Goal: Task Accomplishment & Management: Use online tool/utility

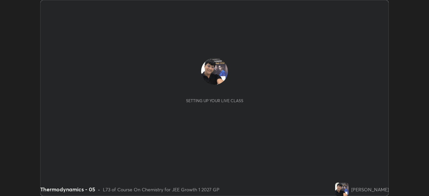
scroll to position [196, 429]
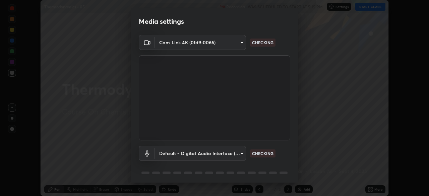
type input "1a0cd2fa9eaecc5464ce661d2c376d4f68bb2a1a8db1c3726163fcb70f995fb6"
click at [239, 154] on body "Erase all Thermodynamics - 05 Recording WAS SCHEDULED TO START AT 5:15 PM Setti…" at bounding box center [214, 98] width 429 height 196
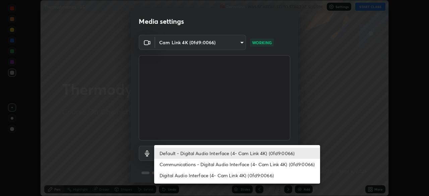
click at [227, 176] on li "Digital Audio Interface (4- Cam Link 4K) (0fd9:0066)" at bounding box center [237, 175] width 166 height 11
type input "e17c92aa16ab37c28b271ebebeb49827e755929928c113890b21bac34b1ba5a6"
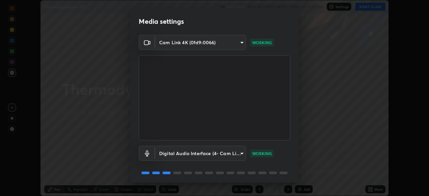
scroll to position [24, 0]
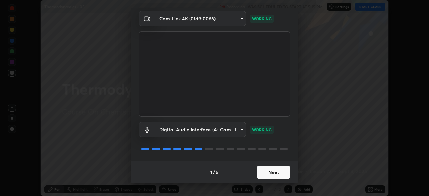
click at [271, 176] on button "Next" at bounding box center [274, 172] width 34 height 13
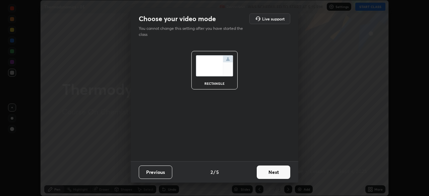
scroll to position [0, 0]
click at [270, 175] on button "Next" at bounding box center [274, 172] width 34 height 13
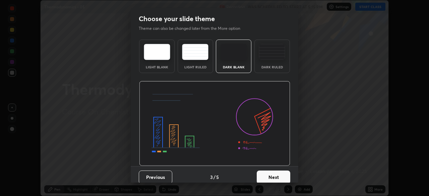
click at [275, 174] on button "Next" at bounding box center [274, 177] width 34 height 13
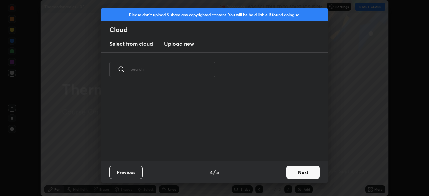
click at [300, 173] on button "Next" at bounding box center [303, 172] width 34 height 13
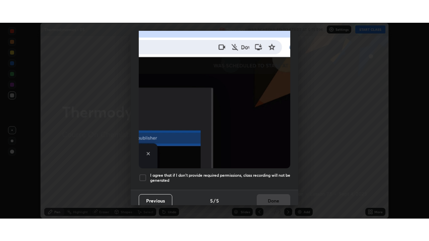
scroll to position [160, 0]
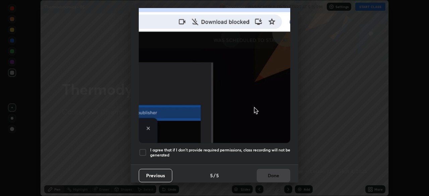
click at [143, 150] on div at bounding box center [143, 152] width 8 height 8
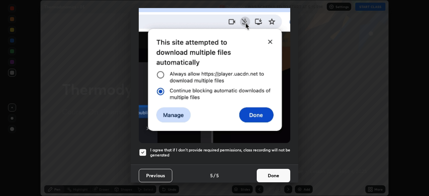
click at [266, 174] on button "Done" at bounding box center [274, 175] width 34 height 13
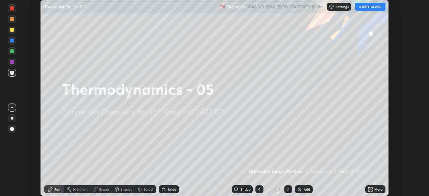
click at [367, 8] on button "START CLASS" at bounding box center [370, 7] width 30 height 8
click at [369, 190] on icon at bounding box center [369, 191] width 2 height 2
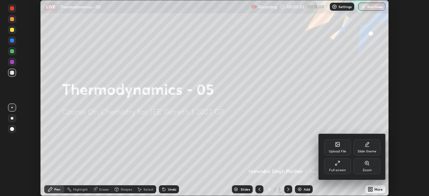
click at [334, 168] on div "Full screen" at bounding box center [337, 166] width 27 height 16
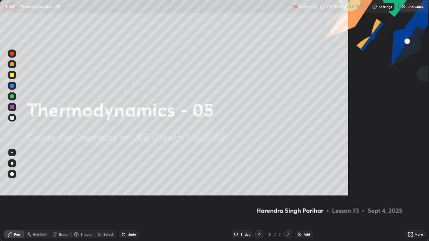
scroll to position [241, 429]
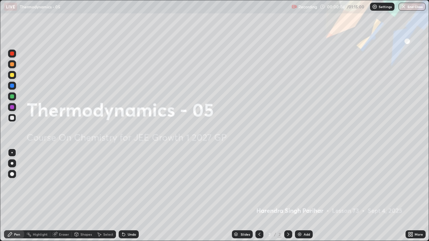
click at [298, 196] on img at bounding box center [299, 234] width 5 height 5
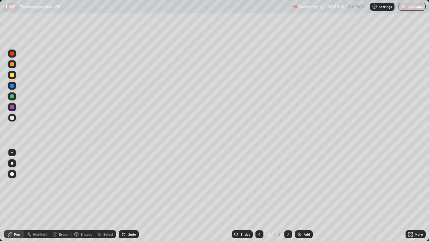
click at [12, 163] on div at bounding box center [12, 163] width 3 height 3
click at [11, 172] on div at bounding box center [12, 174] width 8 height 8
click at [12, 118] on div at bounding box center [12, 118] width 4 height 4
click at [84, 196] on div "Shapes" at bounding box center [85, 234] width 11 height 3
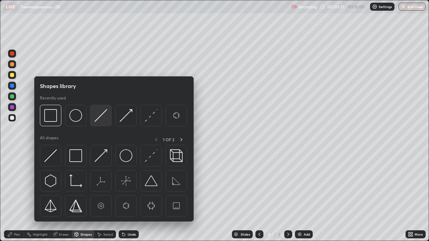
click at [101, 118] on img at bounding box center [100, 115] width 13 height 13
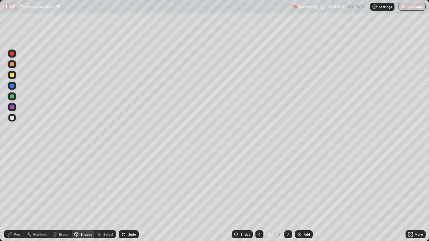
click at [13, 76] on div at bounding box center [12, 75] width 4 height 4
click at [15, 196] on div "Pen" at bounding box center [17, 234] width 6 height 3
click at [12, 118] on div at bounding box center [12, 118] width 4 height 4
click at [83, 196] on div "Shapes" at bounding box center [85, 234] width 11 height 3
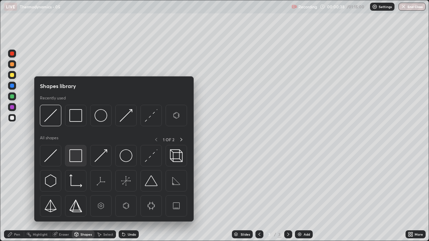
click at [76, 156] on img at bounding box center [75, 155] width 13 height 13
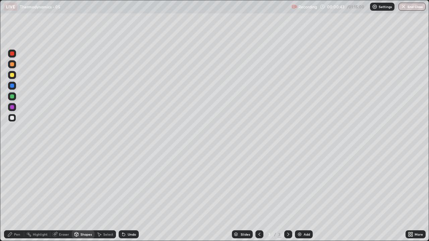
click at [19, 196] on div "Pen" at bounding box center [17, 234] width 6 height 3
click at [12, 75] on div at bounding box center [12, 75] width 4 height 4
click at [12, 65] on div at bounding box center [12, 64] width 4 height 4
click at [12, 117] on div at bounding box center [12, 118] width 4 height 4
click at [85, 196] on div "Shapes" at bounding box center [85, 234] width 11 height 3
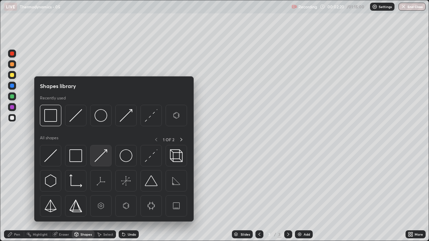
click at [105, 153] on img at bounding box center [100, 155] width 13 height 13
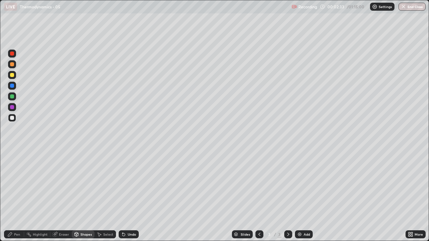
click at [12, 75] on div at bounding box center [12, 75] width 4 height 4
click at [19, 196] on div "Pen" at bounding box center [17, 234] width 6 height 3
click at [86, 196] on div "Shapes" at bounding box center [85, 234] width 11 height 3
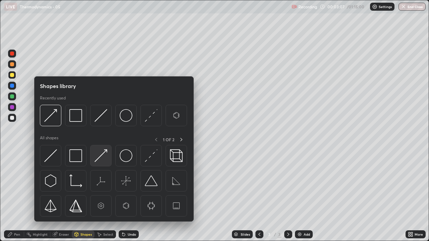
click at [104, 155] on img at bounding box center [100, 155] width 13 height 13
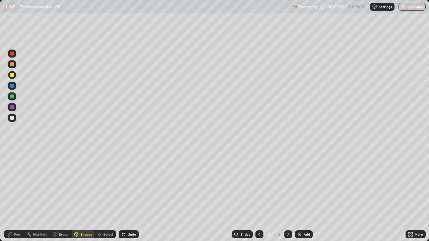
click at [19, 196] on div "Pen" at bounding box center [17, 234] width 6 height 3
click at [300, 196] on img at bounding box center [299, 234] width 5 height 5
click at [12, 118] on div at bounding box center [12, 118] width 4 height 4
click at [88, 196] on div "Shapes" at bounding box center [85, 234] width 11 height 3
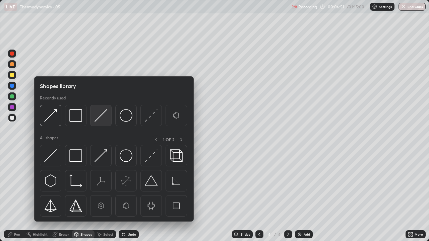
click at [100, 119] on img at bounding box center [100, 115] width 13 height 13
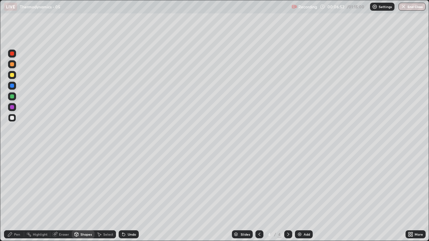
click at [11, 96] on div at bounding box center [12, 96] width 4 height 4
click at [10, 73] on div at bounding box center [12, 75] width 8 height 8
click at [19, 196] on div "Pen" at bounding box center [14, 235] width 20 height 8
click at [12, 118] on div at bounding box center [12, 118] width 4 height 4
click at [11, 99] on div at bounding box center [12, 96] width 8 height 8
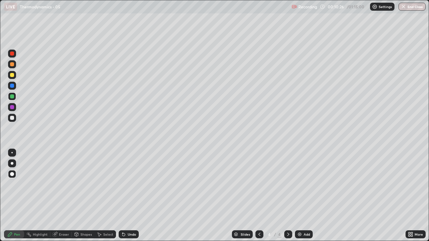
click at [11, 75] on div at bounding box center [12, 75] width 4 height 4
click at [299, 196] on img at bounding box center [299, 234] width 5 height 5
click at [13, 119] on div at bounding box center [12, 118] width 4 height 4
click at [83, 196] on div "Shapes" at bounding box center [85, 234] width 11 height 3
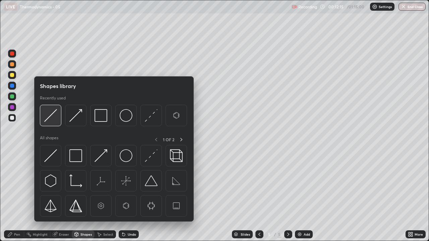
click at [53, 115] on img at bounding box center [50, 115] width 13 height 13
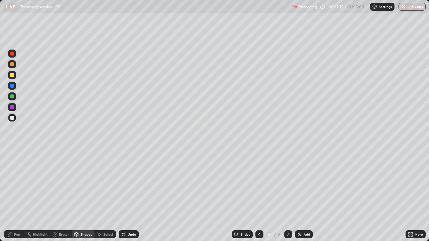
click at [12, 96] on div at bounding box center [12, 96] width 4 height 4
click at [13, 76] on div at bounding box center [12, 75] width 4 height 4
click at [17, 196] on div "Pen" at bounding box center [17, 234] width 6 height 3
click at [13, 98] on div at bounding box center [12, 96] width 4 height 4
click at [83, 196] on div "Shapes" at bounding box center [85, 234] width 11 height 3
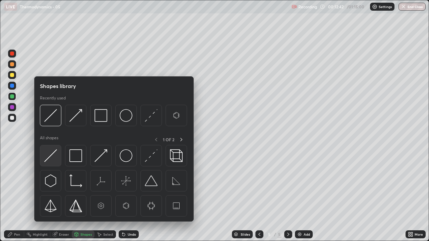
click at [52, 153] on img at bounding box center [50, 155] width 13 height 13
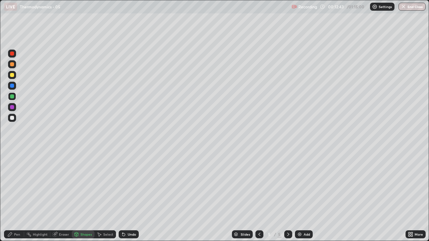
click at [11, 85] on div at bounding box center [12, 86] width 4 height 4
click at [15, 196] on div "Pen" at bounding box center [17, 234] width 6 height 3
click at [13, 118] on div at bounding box center [12, 118] width 4 height 4
click at [17, 196] on div "Pen" at bounding box center [14, 235] width 20 height 8
click at [12, 96] on div at bounding box center [12, 96] width 4 height 4
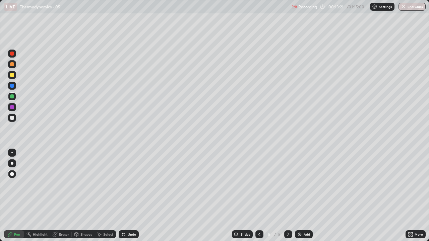
click at [12, 76] on div at bounding box center [12, 75] width 4 height 4
click at [12, 117] on div at bounding box center [12, 118] width 4 height 4
click at [10, 75] on div at bounding box center [12, 75] width 4 height 4
click at [298, 196] on img at bounding box center [299, 234] width 5 height 5
click at [13, 118] on div at bounding box center [12, 118] width 4 height 4
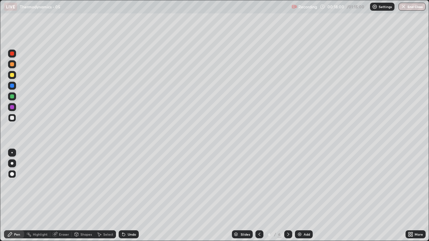
click at [299, 196] on img at bounding box center [299, 234] width 5 height 5
click at [84, 196] on div "Shapes" at bounding box center [85, 234] width 11 height 3
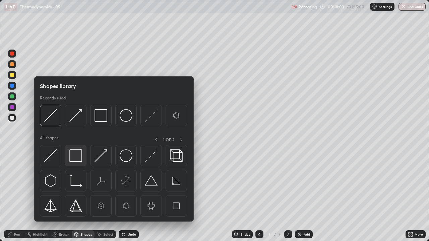
click at [77, 155] on img at bounding box center [75, 155] width 13 height 13
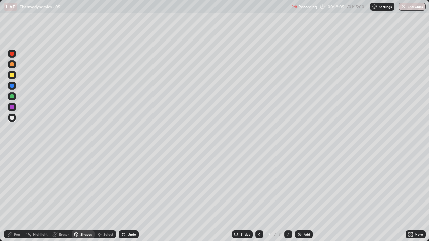
click at [12, 109] on div at bounding box center [12, 107] width 4 height 4
click at [19, 196] on div "Pen" at bounding box center [14, 235] width 20 height 8
click at [13, 64] on div at bounding box center [12, 64] width 4 height 4
click at [84, 196] on div "Shapes" at bounding box center [85, 234] width 11 height 3
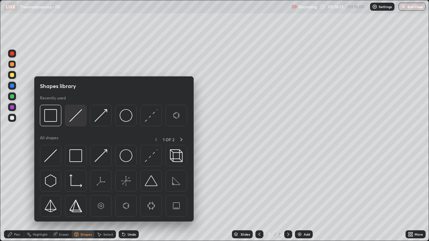
click at [78, 114] on img at bounding box center [75, 115] width 13 height 13
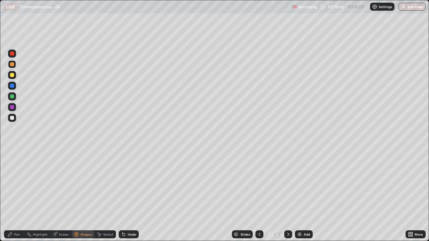
click at [11, 118] on div at bounding box center [12, 118] width 4 height 4
click at [17, 196] on div "Pen" at bounding box center [17, 234] width 6 height 3
click at [12, 96] on div at bounding box center [12, 96] width 4 height 4
click at [12, 74] on div at bounding box center [12, 75] width 4 height 4
click at [12, 118] on div at bounding box center [12, 118] width 4 height 4
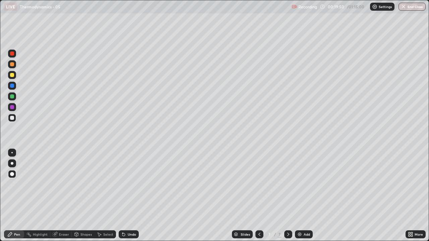
click at [12, 64] on div at bounding box center [12, 64] width 4 height 4
click at [13, 55] on div at bounding box center [12, 54] width 4 height 4
click at [123, 196] on div "Undo" at bounding box center [129, 235] width 20 height 8
click at [122, 196] on icon at bounding box center [123, 235] width 3 height 3
click at [123, 196] on div "Undo" at bounding box center [129, 235] width 20 height 8
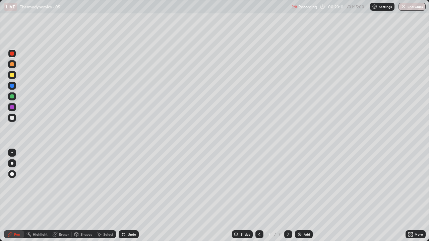
click at [125, 196] on div "Undo" at bounding box center [127, 234] width 23 height 13
click at [126, 196] on div "Undo" at bounding box center [127, 234] width 23 height 13
click at [126, 196] on div "Undo" at bounding box center [129, 235] width 20 height 8
click at [127, 196] on div "Undo" at bounding box center [129, 235] width 20 height 8
click at [126, 196] on div "Undo" at bounding box center [129, 235] width 20 height 8
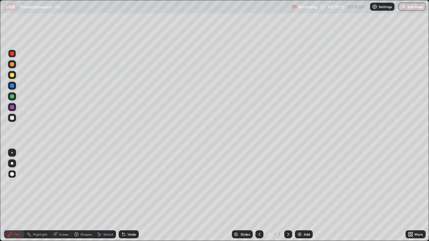
click at [126, 196] on div "Undo" at bounding box center [129, 235] width 20 height 8
click at [125, 196] on div "Undo" at bounding box center [129, 235] width 20 height 8
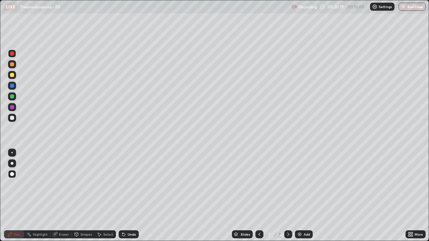
click at [125, 196] on div "Undo" at bounding box center [129, 235] width 20 height 8
click at [126, 196] on div "Undo" at bounding box center [129, 235] width 20 height 8
click at [128, 196] on div "Undo" at bounding box center [132, 234] width 8 height 3
click at [127, 196] on div "Undo" at bounding box center [127, 234] width 23 height 13
click at [125, 196] on div "Undo" at bounding box center [129, 235] width 20 height 8
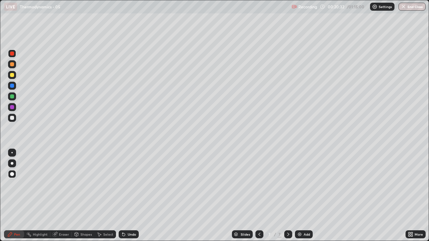
click at [104, 196] on div "Select" at bounding box center [108, 234] width 10 height 3
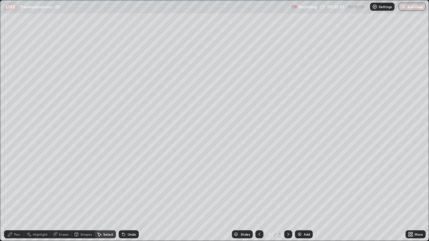
click at [83, 196] on div "Shapes" at bounding box center [85, 234] width 11 height 3
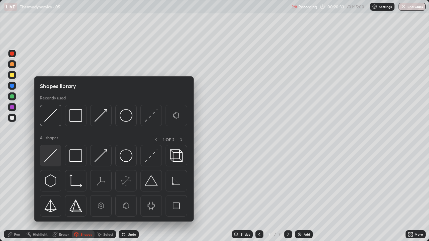
click at [52, 151] on img at bounding box center [50, 155] width 13 height 13
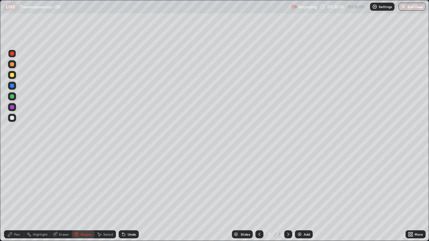
click at [14, 86] on div at bounding box center [12, 86] width 8 height 8
click at [19, 196] on div "Pen" at bounding box center [17, 234] width 6 height 3
click at [13, 75] on div at bounding box center [12, 75] width 4 height 4
click at [123, 196] on icon at bounding box center [123, 235] width 3 height 3
click at [12, 96] on div at bounding box center [12, 96] width 4 height 4
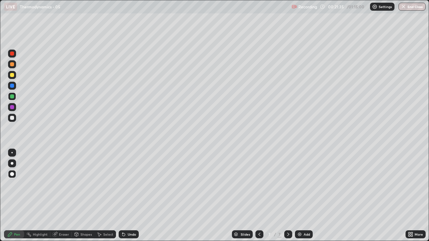
click at [12, 165] on div at bounding box center [12, 163] width 8 height 8
click at [12, 118] on div at bounding box center [12, 118] width 4 height 4
click at [11, 95] on div at bounding box center [12, 96] width 4 height 4
click at [13, 53] on div at bounding box center [12, 54] width 4 height 4
click at [12, 75] on div at bounding box center [12, 75] width 4 height 4
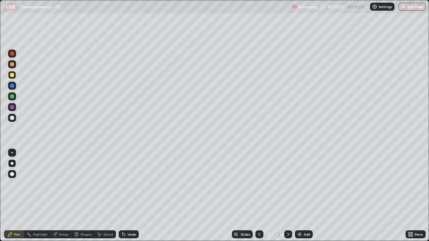
click at [12, 55] on div at bounding box center [12, 54] width 4 height 4
click at [12, 75] on div at bounding box center [12, 75] width 4 height 4
click at [14, 54] on div at bounding box center [12, 54] width 4 height 4
click at [12, 54] on div at bounding box center [12, 54] width 4 height 4
click at [13, 86] on div at bounding box center [12, 86] width 4 height 4
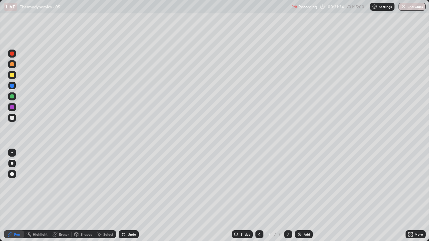
click at [298, 196] on img at bounding box center [299, 234] width 5 height 5
click at [11, 118] on div at bounding box center [12, 118] width 4 height 4
click at [13, 176] on div at bounding box center [12, 174] width 8 height 8
click at [86, 196] on div "Shapes" at bounding box center [85, 234] width 11 height 3
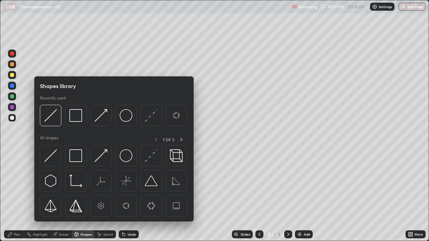
click at [12, 108] on div at bounding box center [12, 107] width 4 height 4
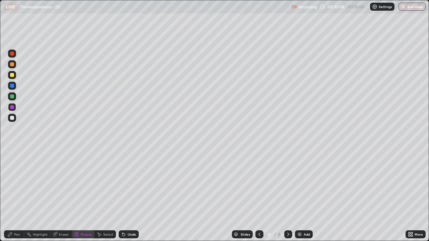
click at [12, 76] on div at bounding box center [12, 75] width 4 height 4
click at [17, 196] on div "Pen" at bounding box center [14, 235] width 20 height 8
click at [11, 118] on div at bounding box center [12, 118] width 4 height 4
click at [298, 196] on img at bounding box center [299, 234] width 5 height 5
click at [12, 76] on div at bounding box center [12, 75] width 4 height 4
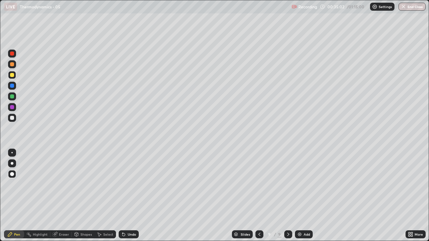
click at [14, 97] on div at bounding box center [12, 96] width 8 height 8
click at [11, 118] on div at bounding box center [12, 118] width 4 height 4
click at [299, 196] on div "Add" at bounding box center [304, 235] width 18 height 8
click at [12, 119] on div at bounding box center [12, 118] width 4 height 4
click at [123, 196] on div "Undo" at bounding box center [129, 235] width 20 height 8
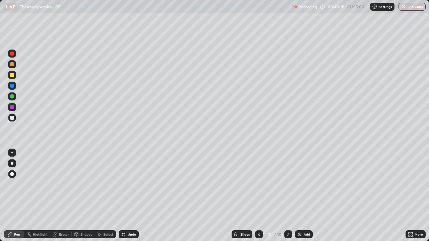
click at [123, 196] on div "Undo" at bounding box center [127, 234] width 23 height 13
click at [11, 75] on div at bounding box center [12, 75] width 4 height 4
click at [123, 196] on icon at bounding box center [123, 235] width 3 height 3
click at [122, 196] on icon at bounding box center [123, 235] width 3 height 3
click at [124, 196] on icon at bounding box center [123, 234] width 5 height 5
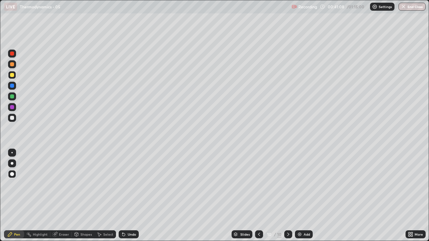
click at [122, 196] on icon at bounding box center [123, 235] width 3 height 3
click at [259, 196] on icon at bounding box center [258, 234] width 5 height 5
click at [258, 196] on icon at bounding box center [258, 234] width 5 height 5
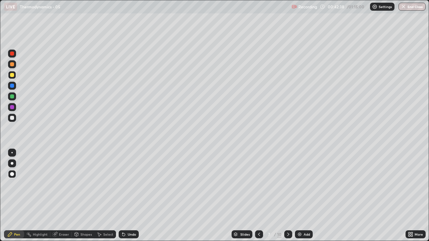
click at [14, 96] on div at bounding box center [12, 96] width 8 height 8
click at [287, 196] on icon at bounding box center [287, 234] width 5 height 5
click at [286, 196] on icon at bounding box center [287, 234] width 5 height 5
click at [287, 196] on icon at bounding box center [287, 234] width 5 height 5
click at [286, 196] on div at bounding box center [288, 235] width 8 height 8
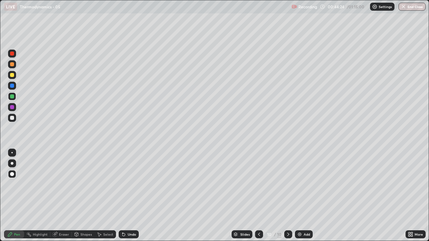
click at [299, 196] on img at bounding box center [299, 234] width 5 height 5
click at [11, 119] on div at bounding box center [12, 118] width 4 height 4
click at [259, 196] on icon at bounding box center [259, 234] width 5 height 5
click at [259, 196] on icon at bounding box center [259, 234] width 2 height 3
click at [259, 196] on icon at bounding box center [259, 234] width 5 height 5
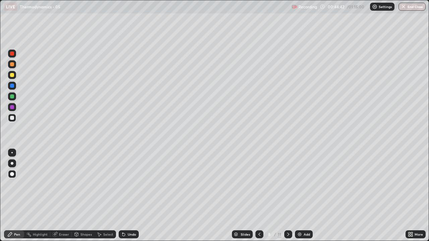
click at [256, 196] on div at bounding box center [259, 235] width 8 height 8
click at [287, 196] on icon at bounding box center [287, 234] width 5 height 5
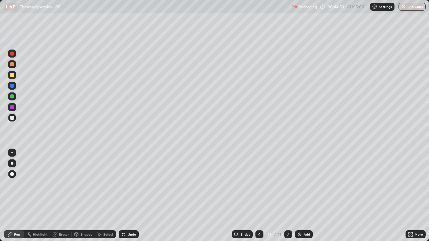
click at [12, 76] on div at bounding box center [12, 75] width 4 height 4
click at [12, 118] on div at bounding box center [12, 118] width 4 height 4
click at [123, 196] on icon at bounding box center [123, 235] width 3 height 3
click at [122, 196] on icon at bounding box center [123, 235] width 3 height 3
click at [11, 97] on div at bounding box center [12, 96] width 4 height 4
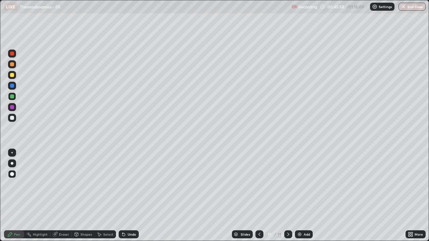
click at [11, 116] on div at bounding box center [12, 118] width 8 height 8
click at [12, 96] on div at bounding box center [12, 96] width 4 height 4
click at [83, 196] on div "Shapes" at bounding box center [85, 234] width 11 height 3
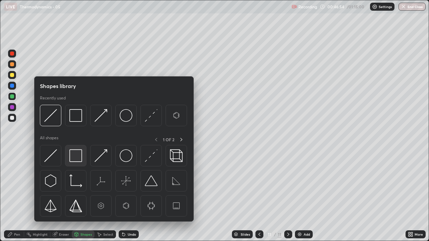
click at [74, 156] on img at bounding box center [75, 155] width 13 height 13
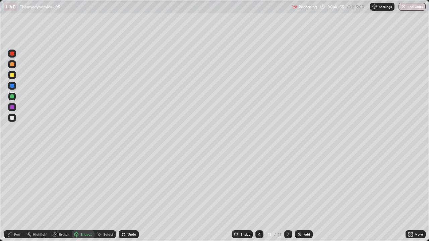
click at [11, 108] on div at bounding box center [12, 107] width 4 height 4
click at [12, 118] on div at bounding box center [12, 118] width 4 height 4
click at [121, 196] on icon at bounding box center [123, 234] width 5 height 5
click at [125, 196] on div "Undo" at bounding box center [129, 235] width 20 height 8
click at [18, 196] on div "Pen" at bounding box center [17, 234] width 6 height 3
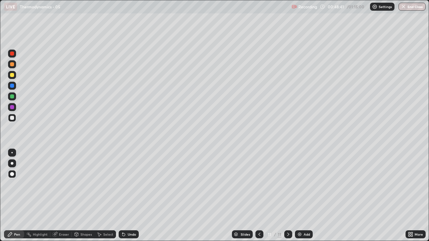
click at [297, 196] on img at bounding box center [299, 234] width 5 height 5
click at [13, 118] on div at bounding box center [12, 118] width 4 height 4
click at [83, 196] on div "Shapes" at bounding box center [85, 234] width 11 height 3
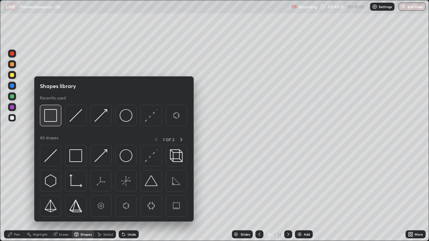
click at [52, 116] on img at bounding box center [50, 115] width 13 height 13
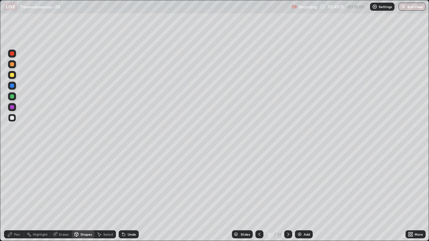
click at [12, 108] on div at bounding box center [12, 107] width 4 height 4
click at [17, 196] on div "Pen" at bounding box center [14, 235] width 20 height 8
click at [11, 119] on div at bounding box center [12, 118] width 4 height 4
click at [83, 196] on div "Shapes" at bounding box center [85, 234] width 11 height 3
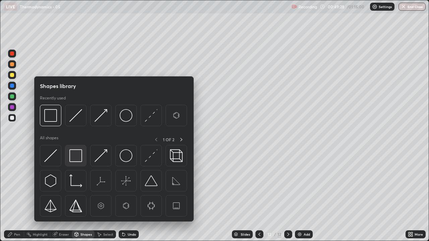
click at [76, 155] on img at bounding box center [75, 155] width 13 height 13
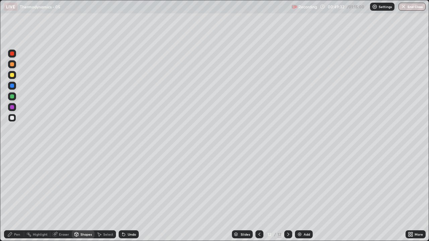
click at [16, 196] on div "Pen" at bounding box center [17, 234] width 6 height 3
click at [13, 75] on div at bounding box center [12, 75] width 4 height 4
click at [13, 109] on div at bounding box center [12, 107] width 4 height 4
click at [12, 96] on div at bounding box center [12, 96] width 4 height 4
click at [11, 76] on div at bounding box center [12, 75] width 4 height 4
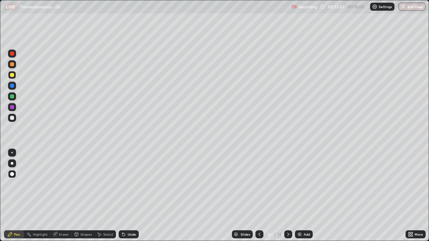
click at [11, 66] on div at bounding box center [12, 64] width 8 height 8
click at [12, 75] on div at bounding box center [12, 75] width 4 height 4
click at [10, 65] on div at bounding box center [12, 64] width 4 height 4
click at [12, 96] on div at bounding box center [12, 96] width 4 height 4
click at [12, 164] on div at bounding box center [12, 163] width 3 height 3
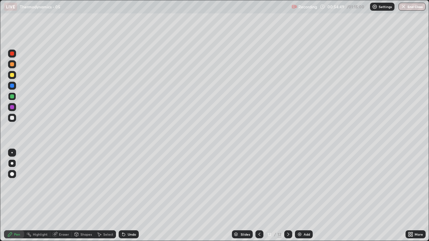
click at [128, 196] on div "Undo" at bounding box center [132, 234] width 8 height 3
click at [127, 196] on div "Undo" at bounding box center [129, 235] width 20 height 8
click at [10, 86] on div at bounding box center [12, 86] width 4 height 4
click at [11, 119] on div at bounding box center [12, 118] width 4 height 4
click at [12, 107] on div at bounding box center [12, 107] width 4 height 4
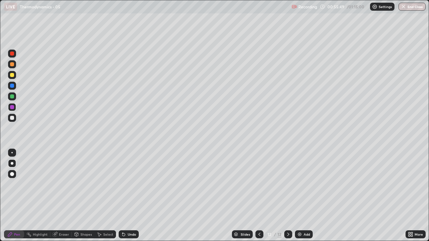
click at [13, 119] on div at bounding box center [12, 118] width 4 height 4
click at [302, 196] on div "Add" at bounding box center [304, 235] width 18 height 8
click at [13, 119] on div at bounding box center [12, 118] width 4 height 4
click at [85, 196] on div "Shapes" at bounding box center [85, 234] width 11 height 3
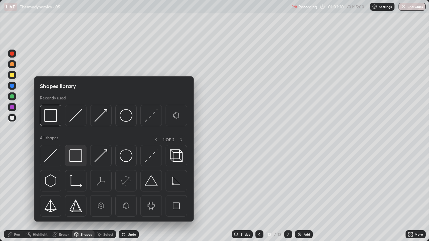
click at [75, 156] on img at bounding box center [75, 155] width 13 height 13
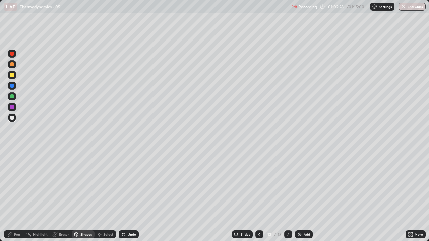
click at [17, 196] on div "Pen" at bounding box center [17, 234] width 6 height 3
click at [12, 77] on div at bounding box center [12, 75] width 8 height 8
click at [12, 108] on div at bounding box center [12, 107] width 4 height 4
click at [13, 96] on div at bounding box center [12, 96] width 4 height 4
click at [12, 75] on div at bounding box center [12, 75] width 4 height 4
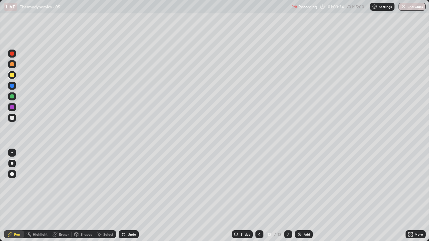
click at [12, 96] on div at bounding box center [12, 96] width 4 height 4
click at [82, 196] on div "Shapes" at bounding box center [85, 234] width 11 height 3
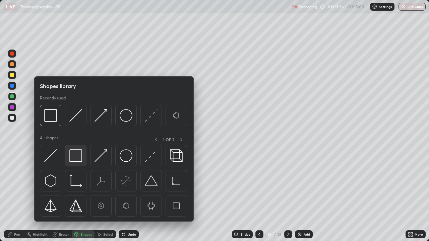
click at [75, 156] on img at bounding box center [75, 155] width 13 height 13
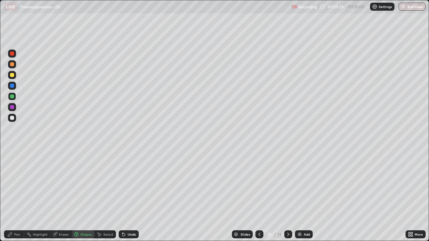
click at [18, 196] on div "Pen" at bounding box center [17, 234] width 6 height 3
click at [11, 118] on div at bounding box center [12, 118] width 4 height 4
click at [299, 196] on img at bounding box center [299, 234] width 5 height 5
click at [12, 117] on div at bounding box center [12, 118] width 4 height 4
click at [12, 75] on div at bounding box center [12, 75] width 4 height 4
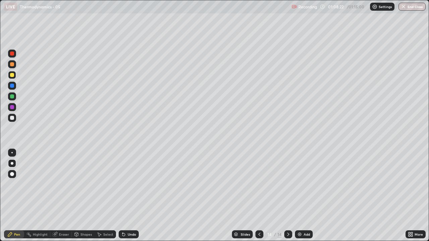
click at [12, 173] on div at bounding box center [12, 174] width 4 height 4
click at [13, 98] on div at bounding box center [12, 96] width 4 height 4
click at [11, 117] on div at bounding box center [12, 118] width 4 height 4
click at [414, 8] on button "End Class" at bounding box center [412, 7] width 26 height 8
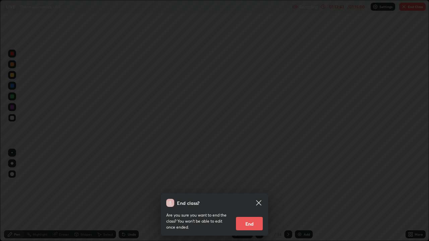
click at [248, 196] on button "End" at bounding box center [249, 223] width 27 height 13
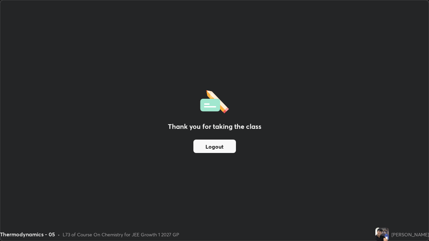
click at [217, 147] on button "Logout" at bounding box center [214, 146] width 43 height 13
